Goal: Feedback & Contribution: Leave review/rating

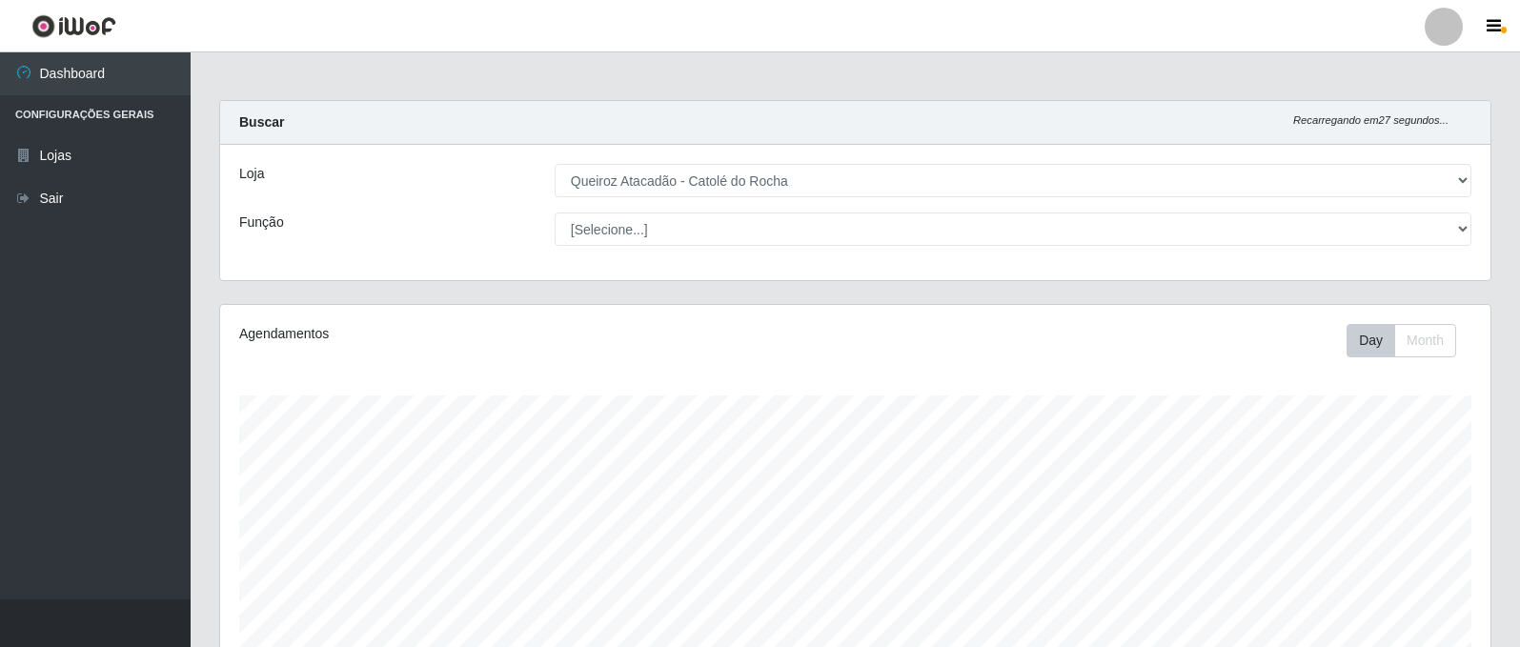
select select "500"
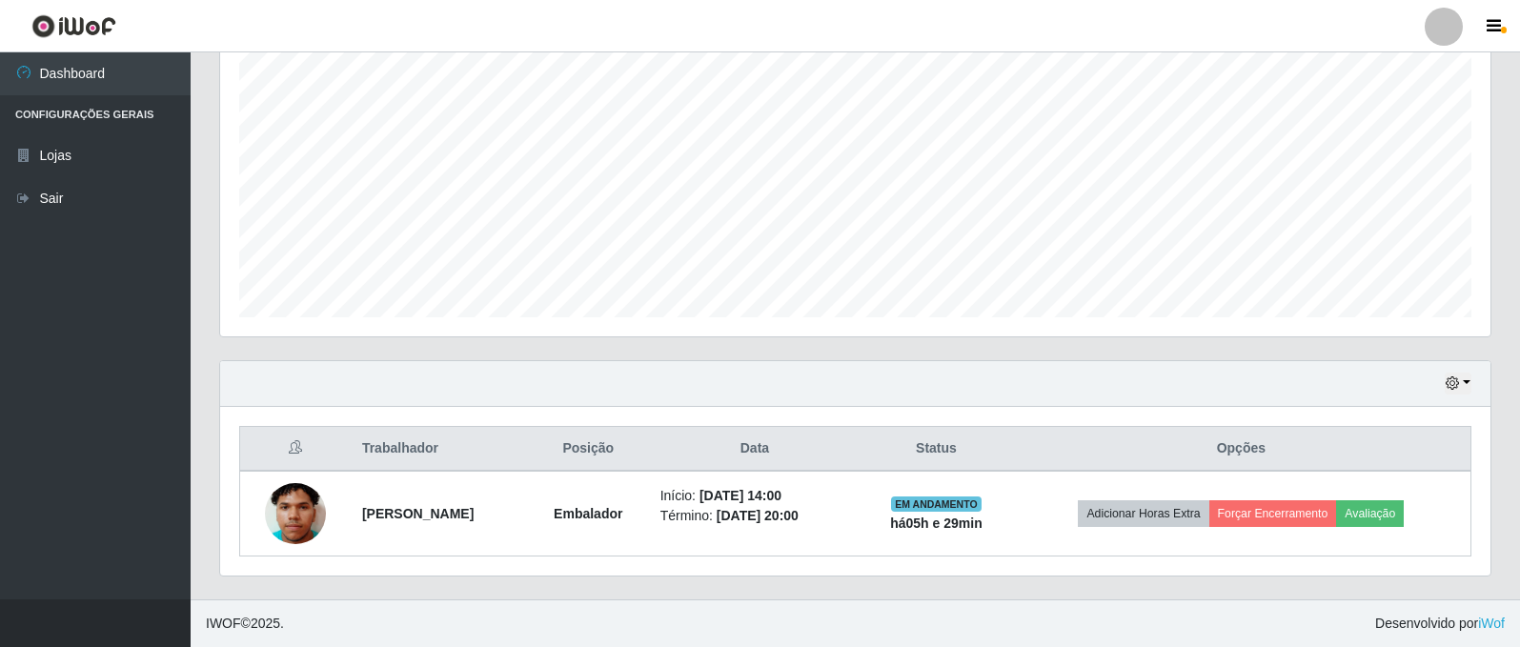
scroll to position [396, 1271]
click at [1455, 378] on icon "button" at bounding box center [1452, 383] width 13 height 13
click at [1403, 310] on button "1 Semana" at bounding box center [1395, 313] width 151 height 40
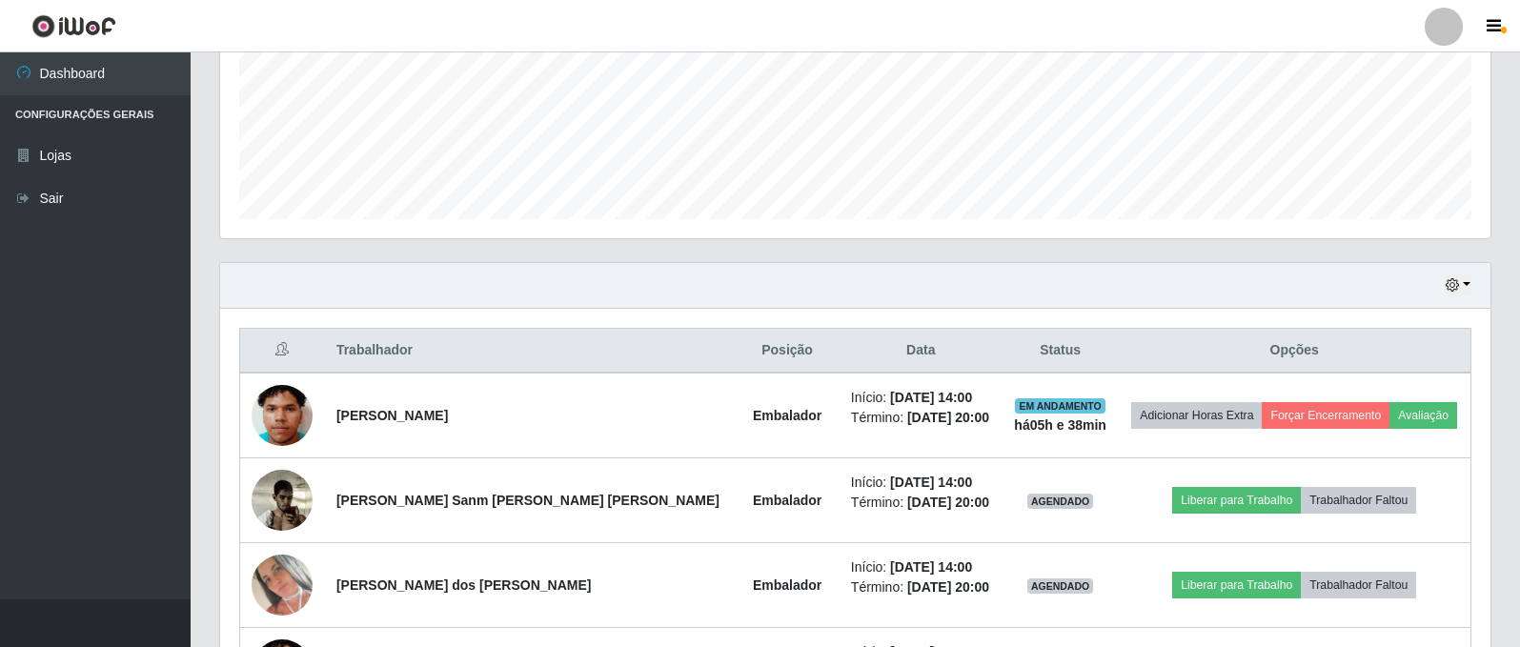
scroll to position [555, 0]
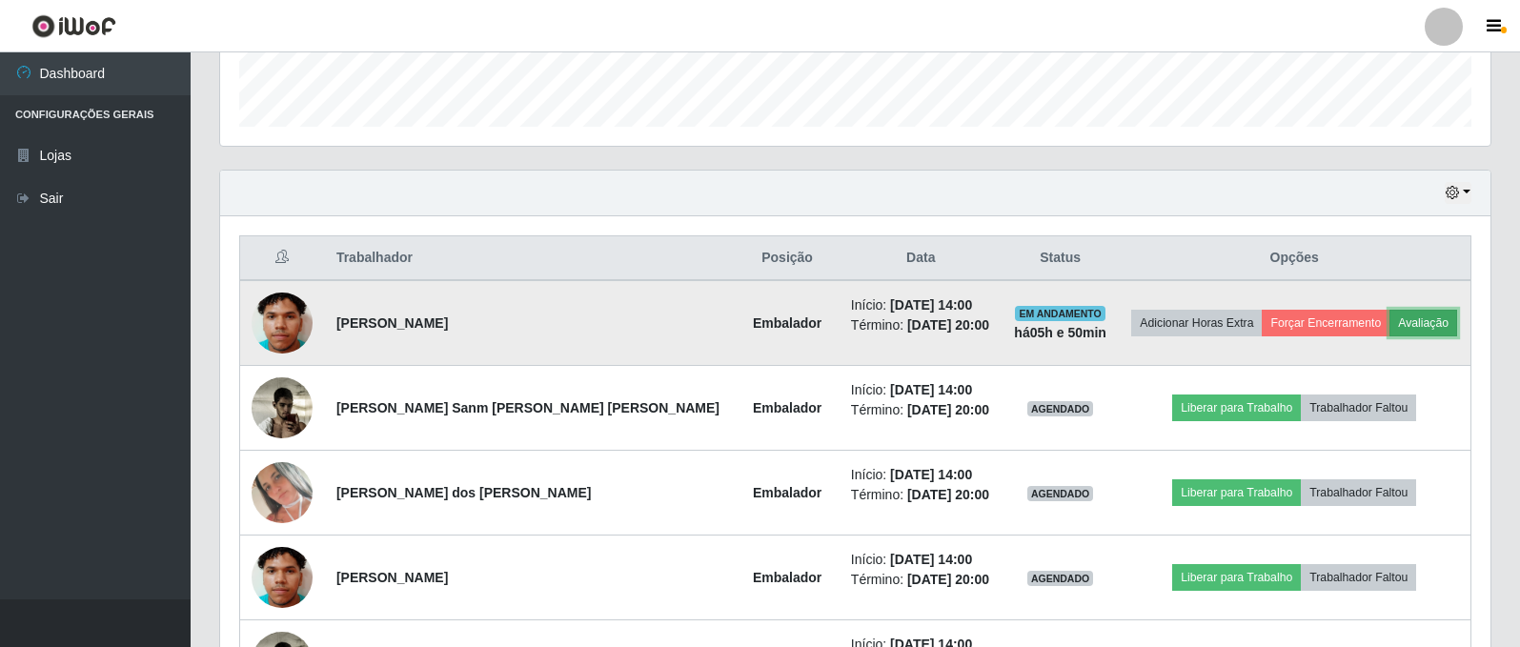
click at [1404, 328] on button "Avaliação" at bounding box center [1424, 323] width 68 height 27
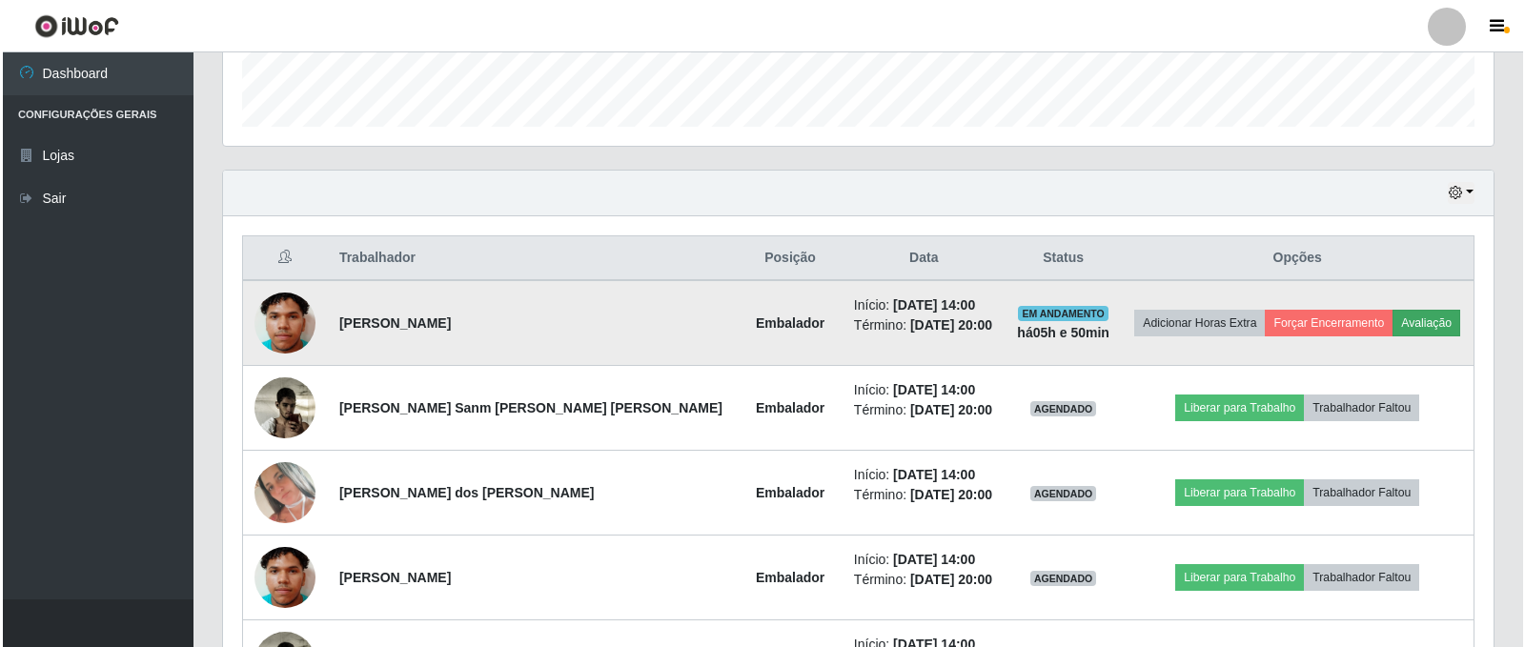
scroll to position [396, 1261]
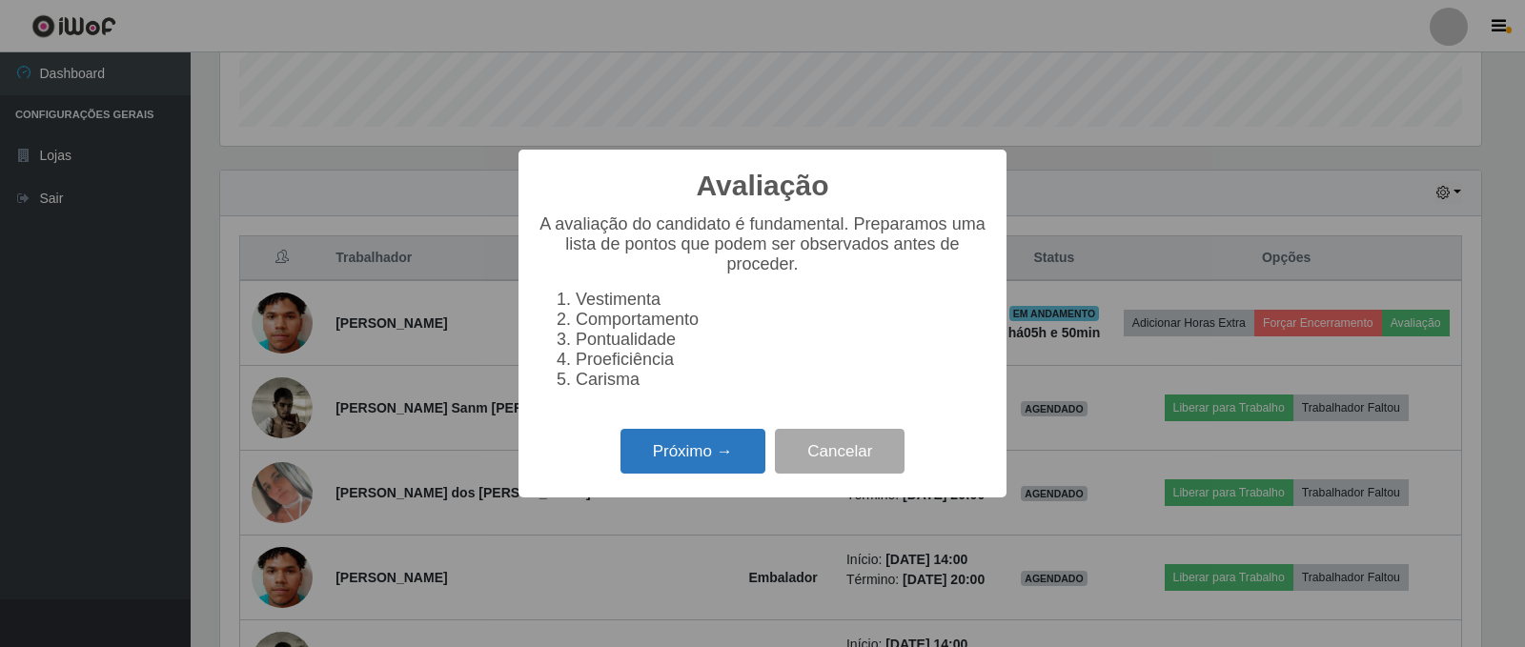
click at [669, 463] on button "Próximo →" at bounding box center [693, 451] width 145 height 45
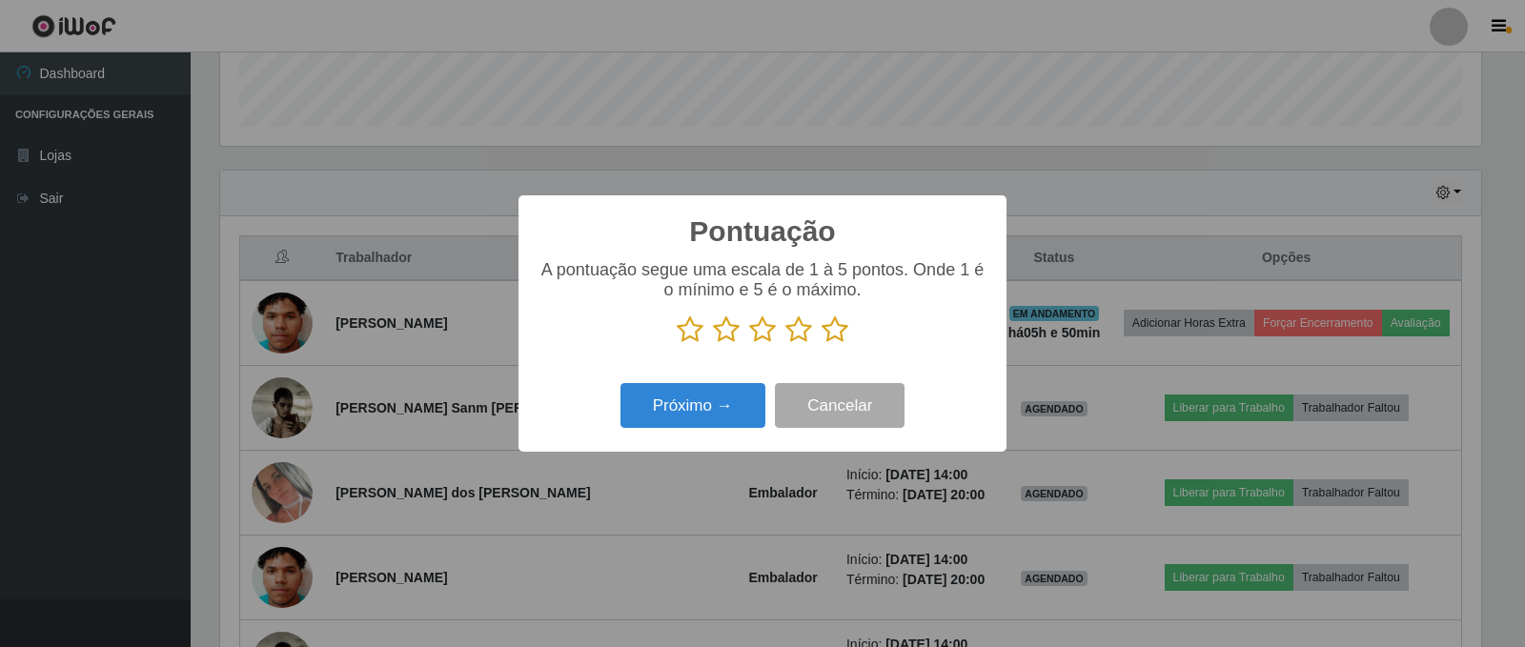
click at [803, 336] on icon at bounding box center [798, 330] width 27 height 29
click at [785, 344] on input "radio" at bounding box center [785, 344] width 0 height 0
click at [728, 401] on button "Próximo →" at bounding box center [693, 405] width 145 height 45
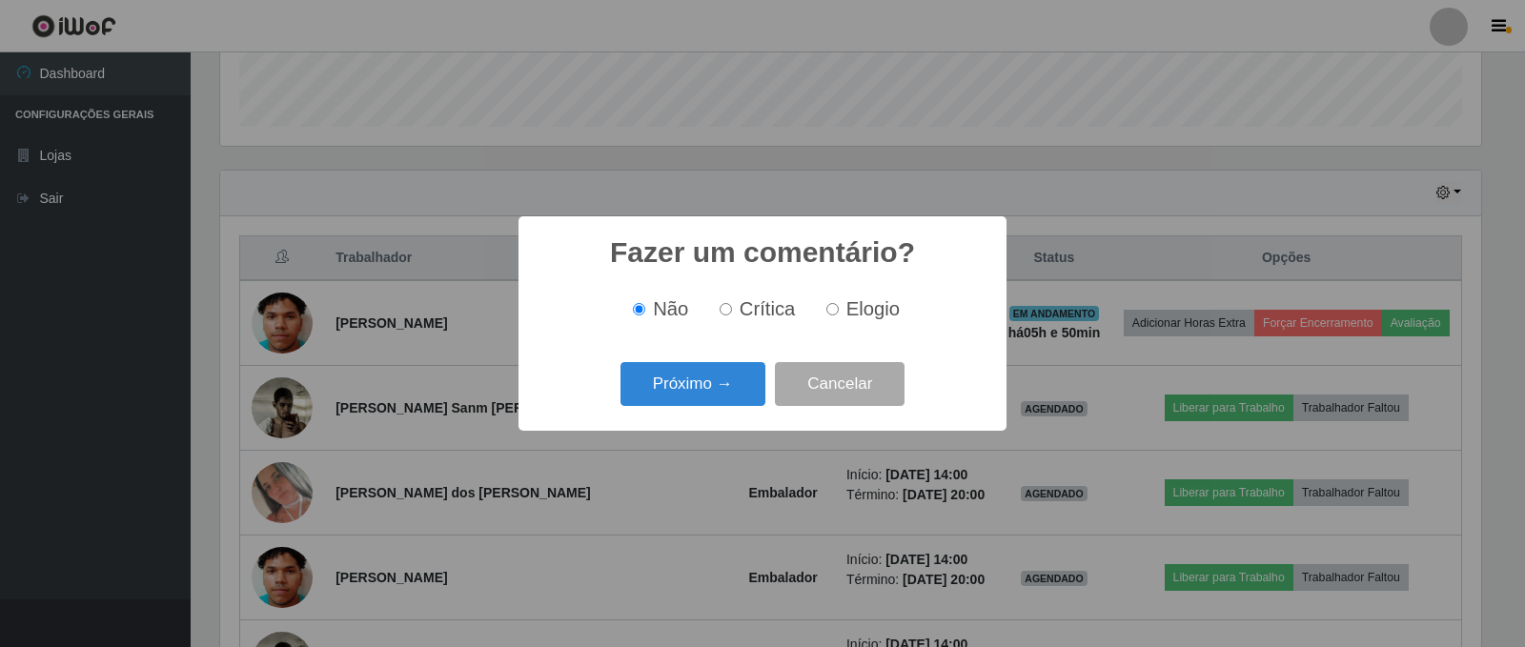
click at [828, 316] on input "Elogio" at bounding box center [832, 309] width 12 height 12
radio input "true"
click at [733, 395] on button "Próximo →" at bounding box center [693, 384] width 145 height 45
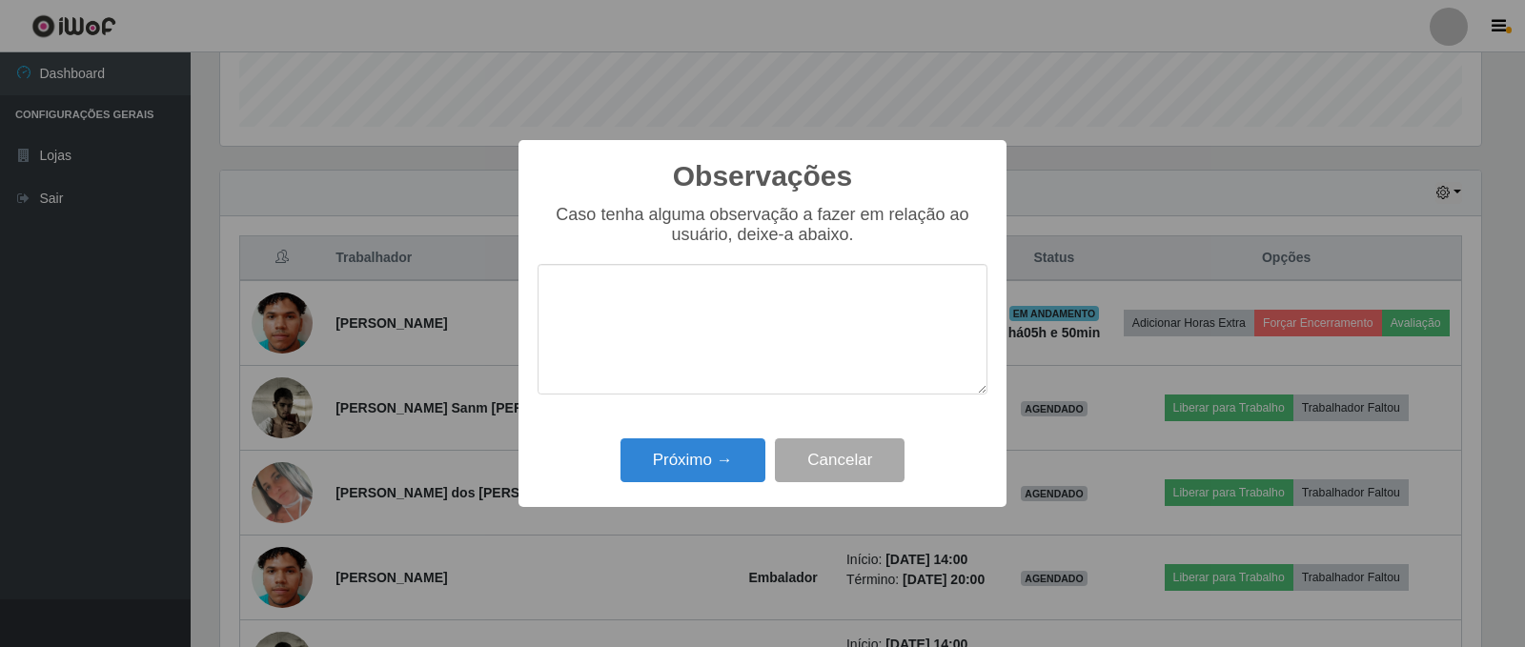
click at [667, 332] on textarea at bounding box center [763, 329] width 450 height 131
type textarea "nornal"
click at [683, 471] on button "Próximo →" at bounding box center [693, 460] width 145 height 45
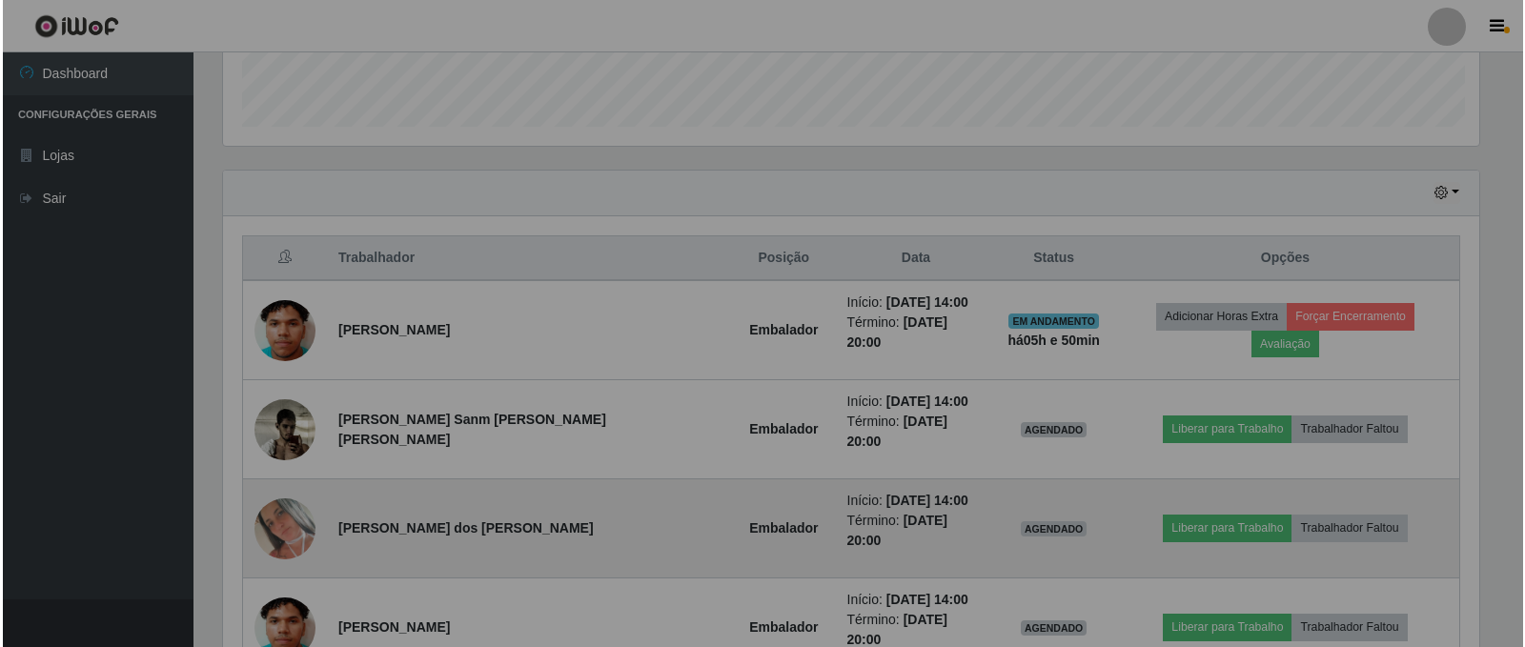
scroll to position [396, 1271]
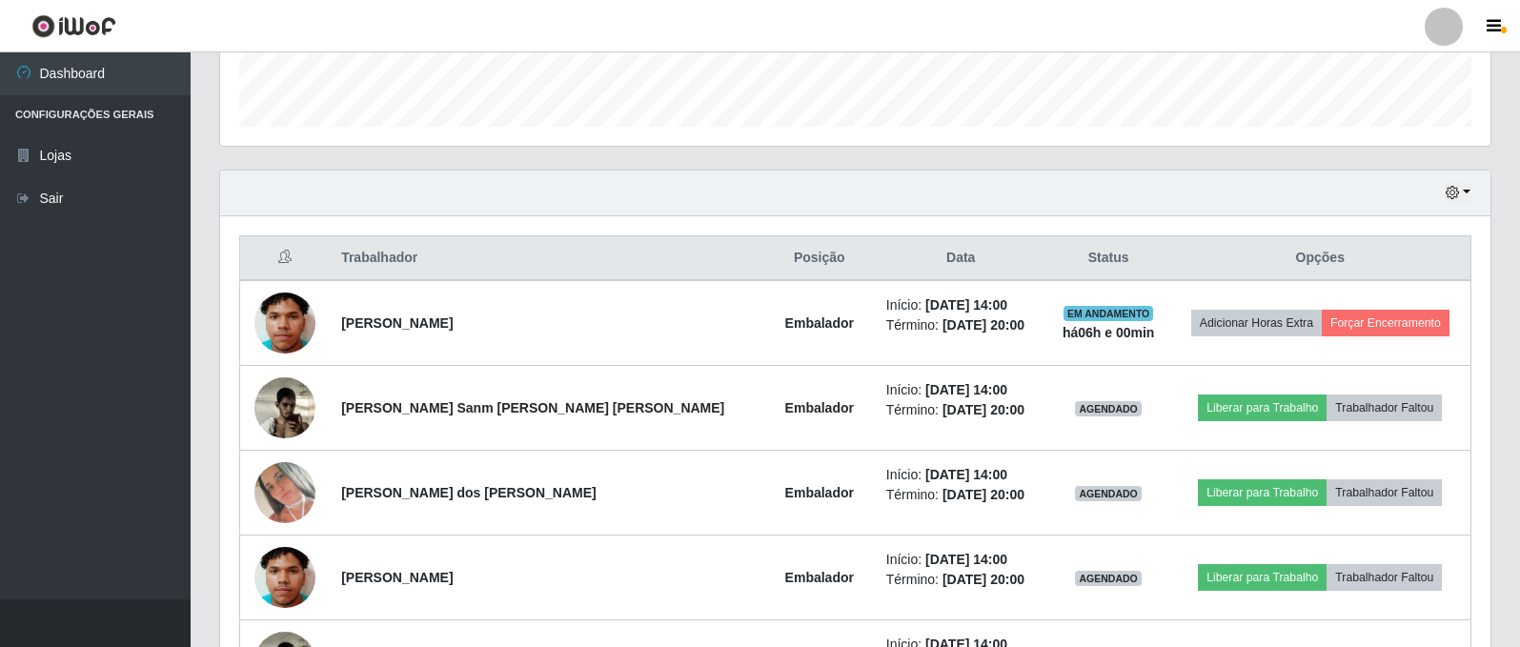
drag, startPoint x: 31, startPoint y: 692, endPoint x: 0, endPoint y: 692, distance: 31.5
drag, startPoint x: 0, startPoint y: 692, endPoint x: 1384, endPoint y: 153, distance: 1485.2
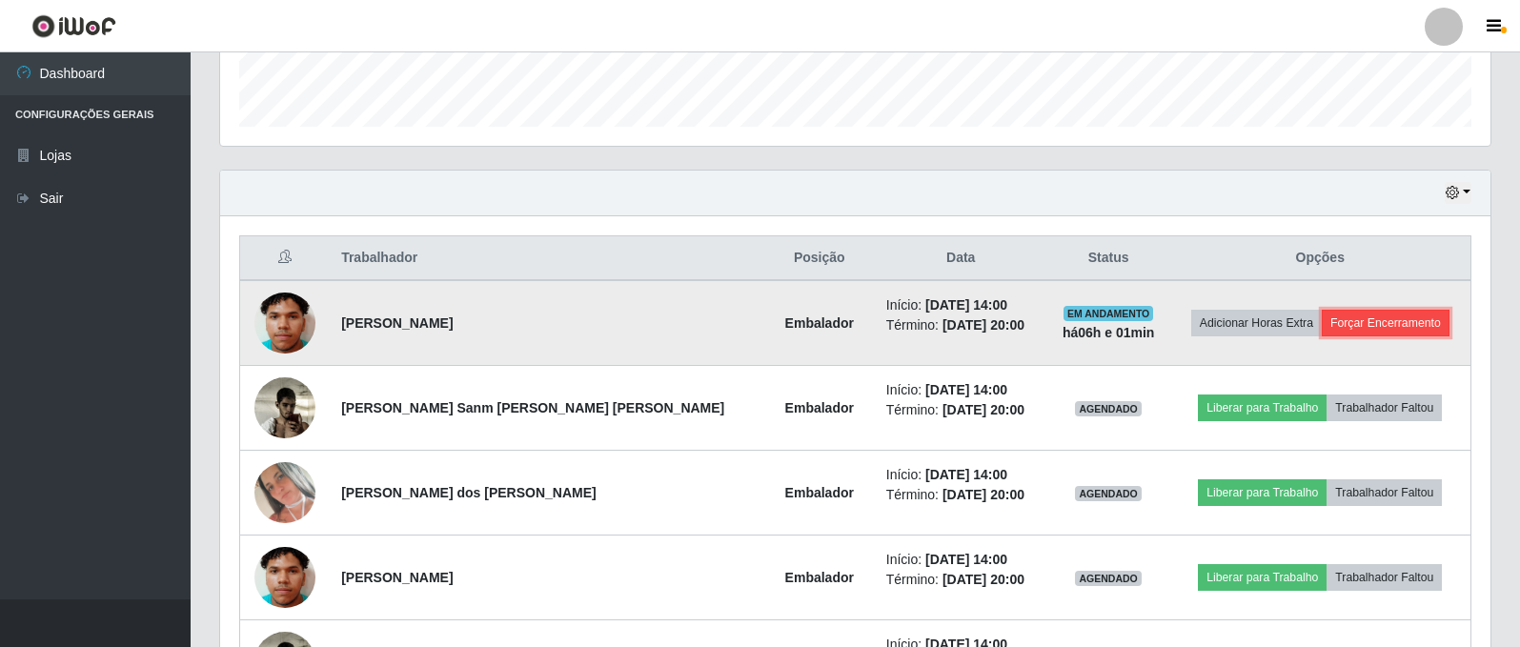
click at [1337, 321] on button "Forçar Encerramento" at bounding box center [1386, 323] width 128 height 27
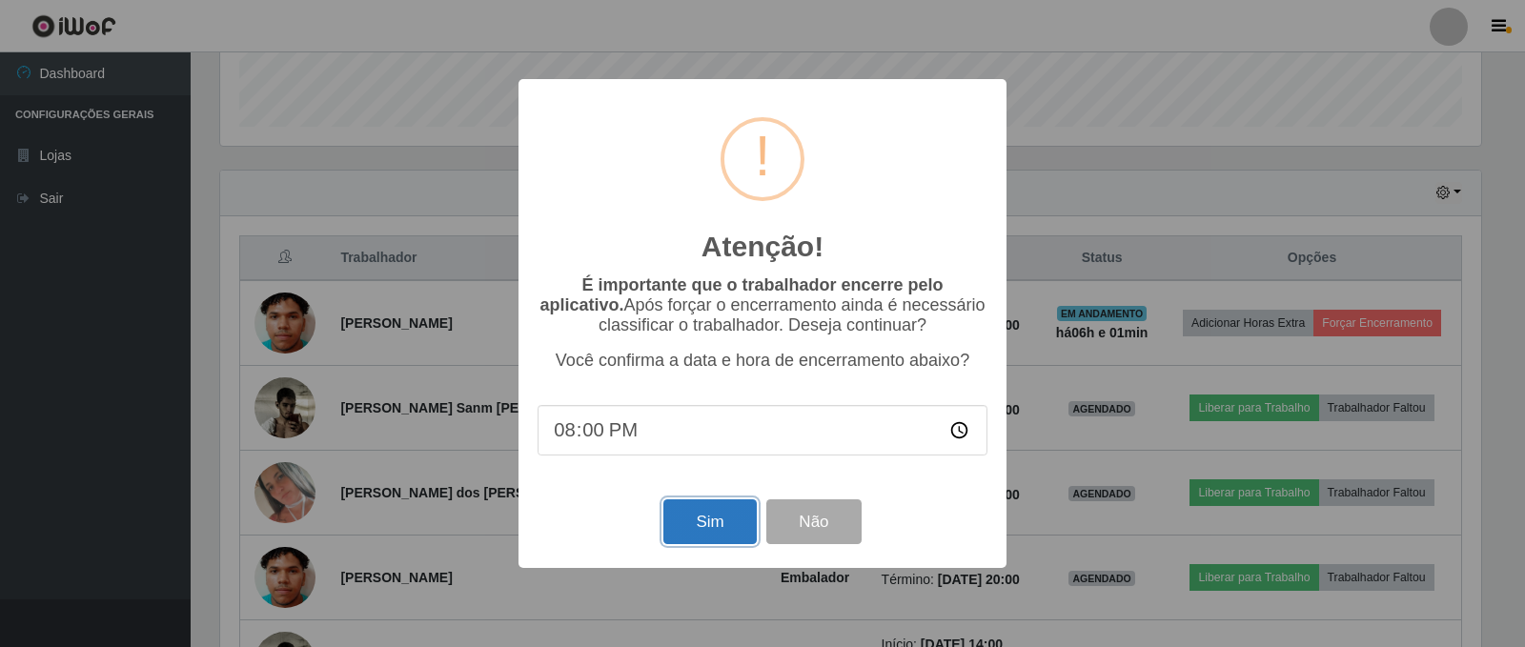
click at [705, 521] on button "Sim" at bounding box center [709, 521] width 92 height 45
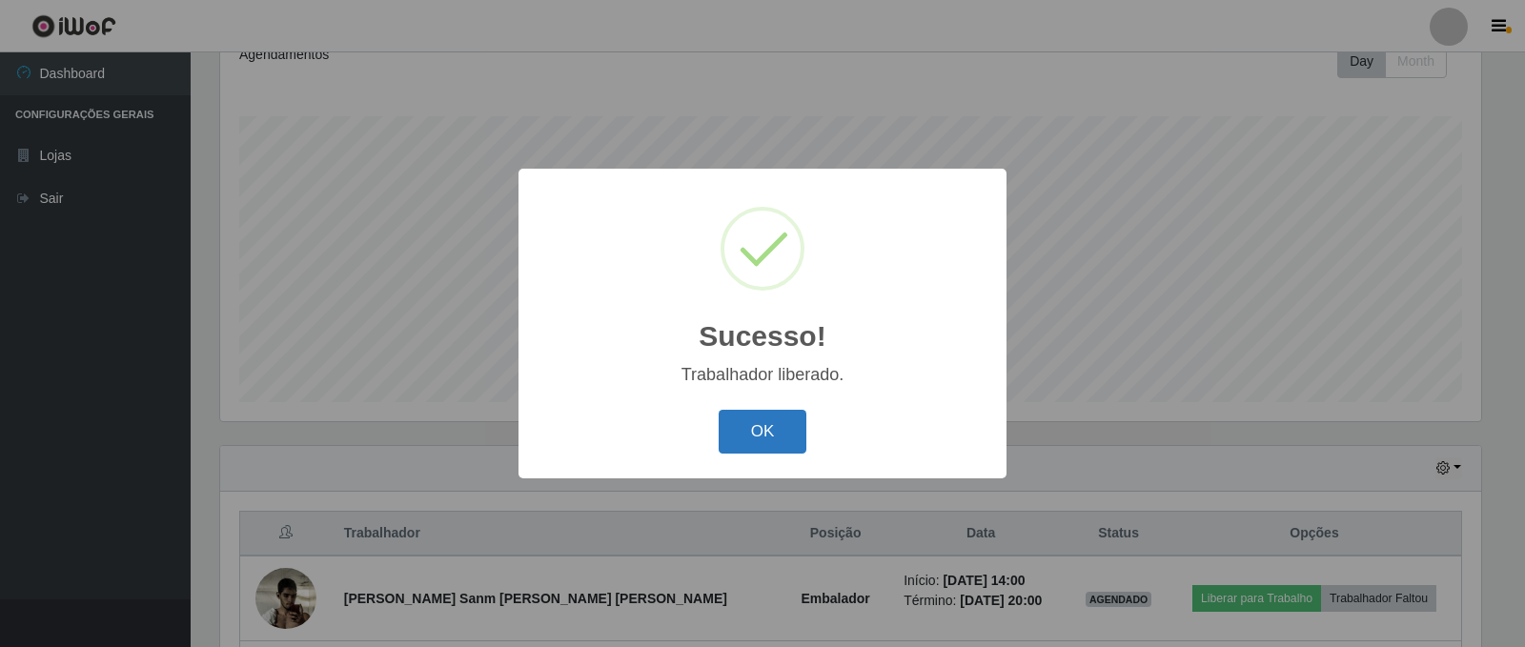
click at [773, 431] on button "OK" at bounding box center [763, 432] width 89 height 45
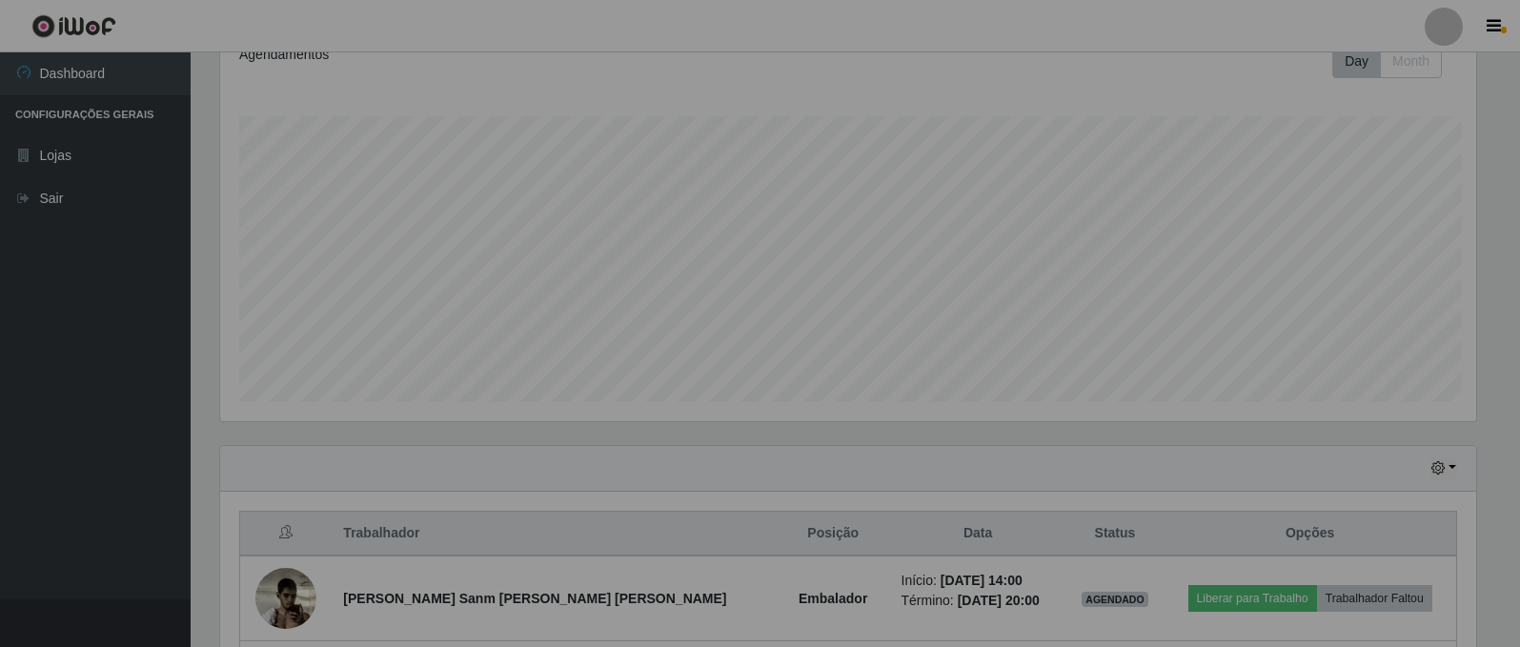
scroll to position [396, 1271]
